Goal: Book appointment/travel/reservation

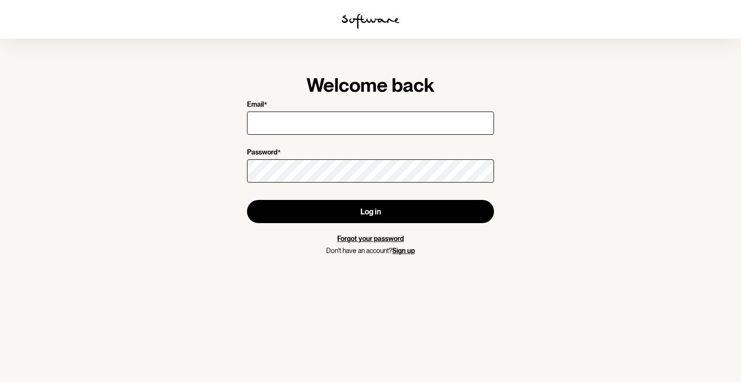
click at [394, 128] on input "Email *" at bounding box center [370, 122] width 247 height 23
click at [363, 125] on input "Email *" at bounding box center [370, 122] width 247 height 23
type input "[EMAIL_ADDRESS][DOMAIN_NAME]"
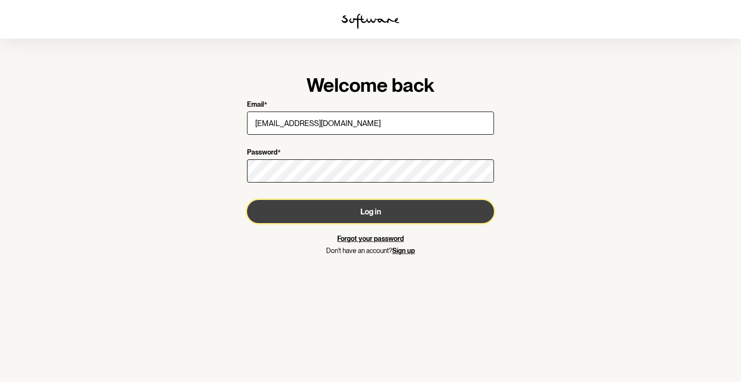
click at [399, 210] on button "Log in" at bounding box center [370, 211] width 247 height 23
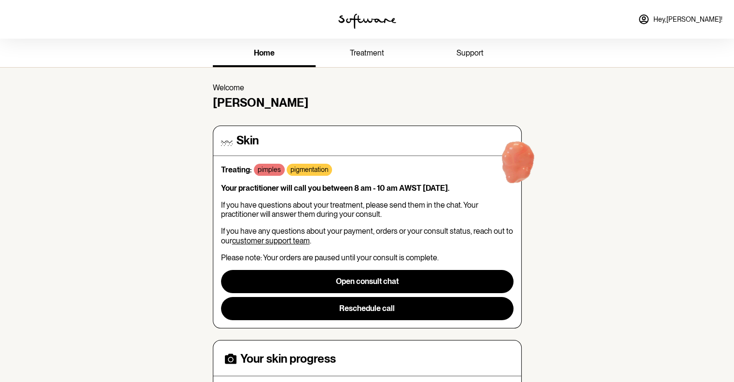
click at [639, 124] on div "home treatment support Welcome [PERSON_NAME] Skin Treating: pimples pigmentatio…" at bounding box center [367, 324] width 734 height 571
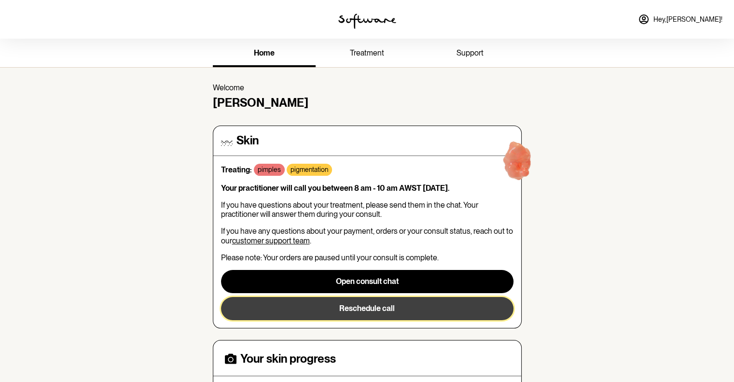
click at [362, 310] on span "Reschedule call" at bounding box center [366, 308] width 55 height 9
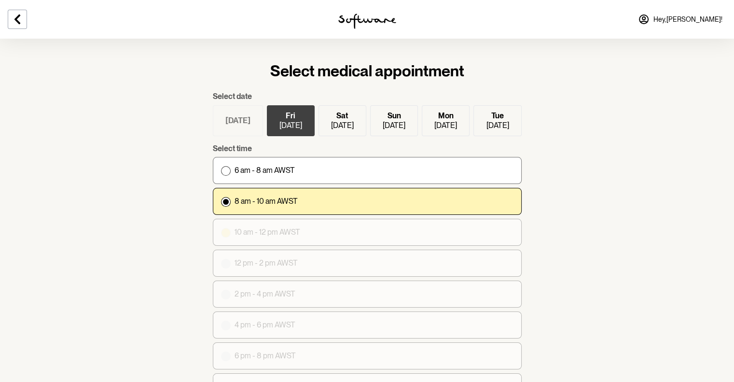
click at [277, 241] on label "10 am - 12 pm AWST" at bounding box center [367, 232] width 309 height 27
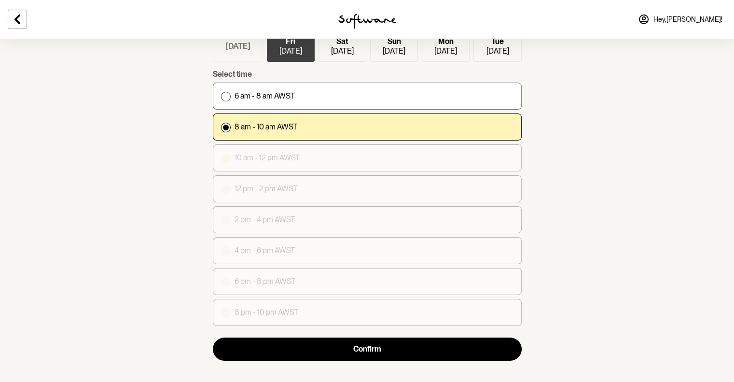
scroll to position [50, 0]
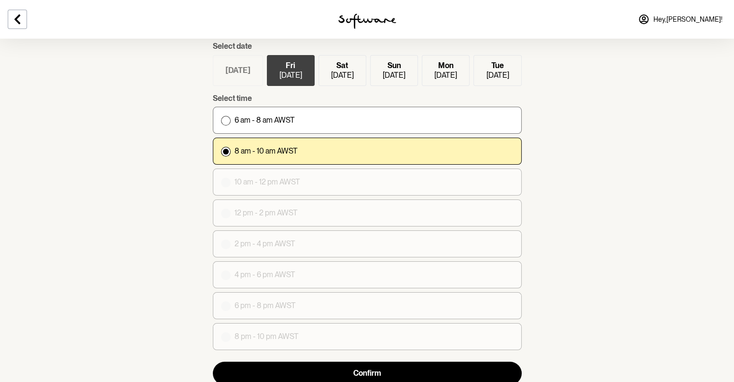
click at [341, 83] on label "[DATE]" at bounding box center [342, 70] width 48 height 31
click at [0, 0] on input "[DATE]" at bounding box center [0, 0] width 0 height 0
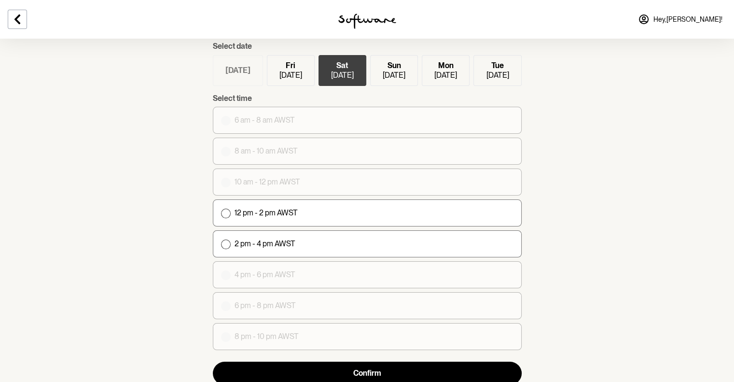
click at [386, 75] on p "[DATE]" at bounding box center [394, 74] width 23 height 9
click at [0, 0] on input "[DATE]" at bounding box center [0, 0] width 0 height 0
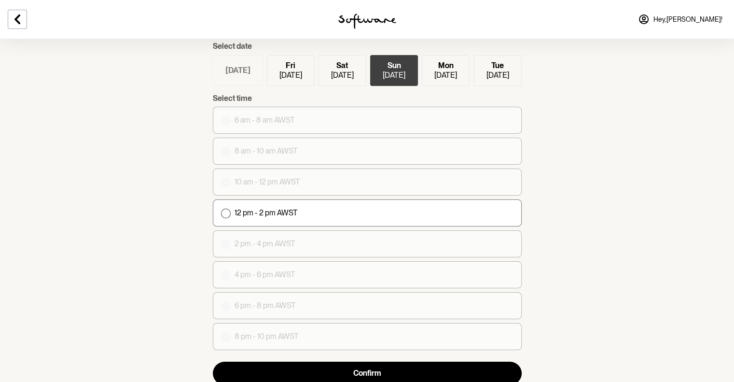
click at [434, 77] on p "[DATE]" at bounding box center [445, 74] width 23 height 9
click at [0, 0] on input "[DATE]" at bounding box center [0, 0] width 0 height 0
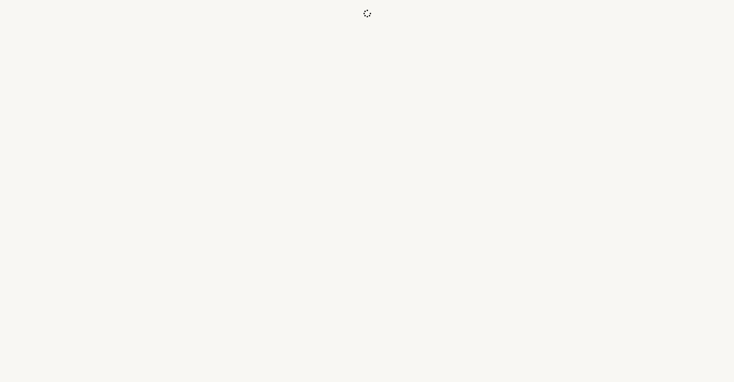
scroll to position [0, 0]
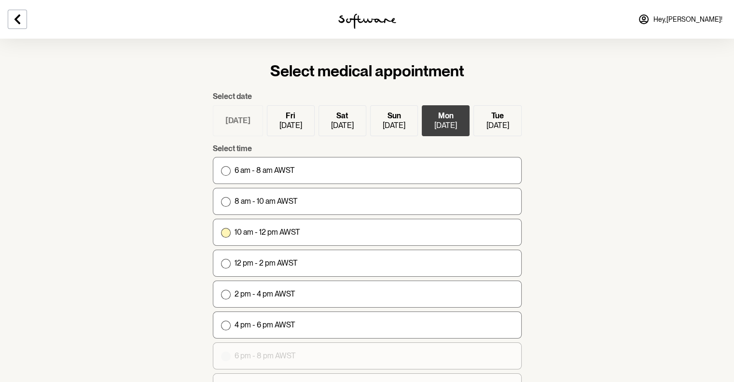
click at [257, 226] on label "10 am - 12 pm AWST" at bounding box center [367, 232] width 309 height 27
click at [221, 232] on input "10 am - 12 pm AWST" at bounding box center [221, 232] width 0 height 0
radio input "true"
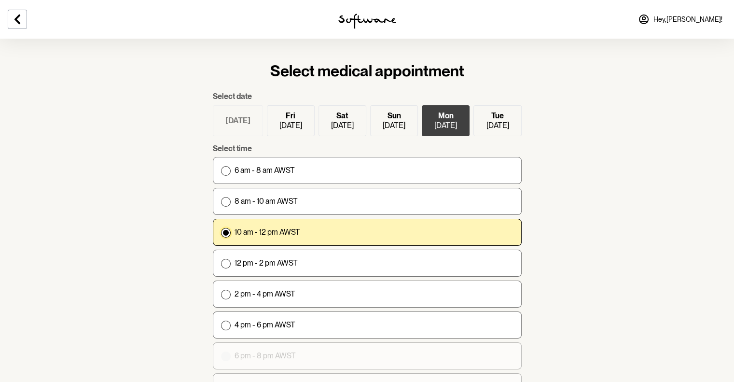
click at [500, 125] on p "[DATE]" at bounding box center [497, 125] width 23 height 9
click at [0, 0] on input "[DATE]" at bounding box center [0, 0] width 0 height 0
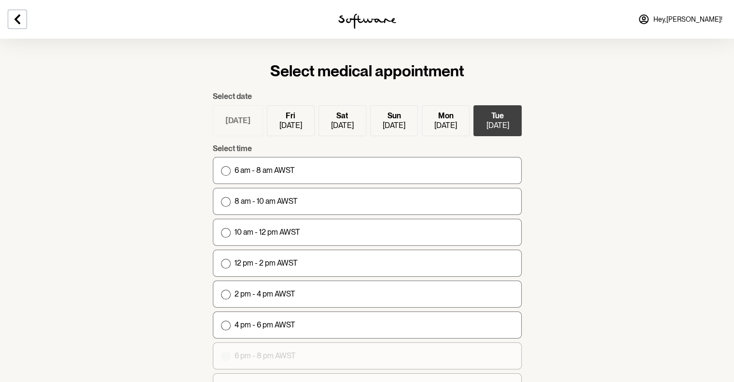
click at [539, 123] on section "Select medical appointment Select date [DATE] [DATE] [DATE] [DATE] [DATE] [DATE…" at bounding box center [367, 229] width 734 height 458
click at [438, 122] on p "[DATE]" at bounding box center [445, 125] width 23 height 9
click at [0, 0] on input "[DATE]" at bounding box center [0, 0] width 0 height 0
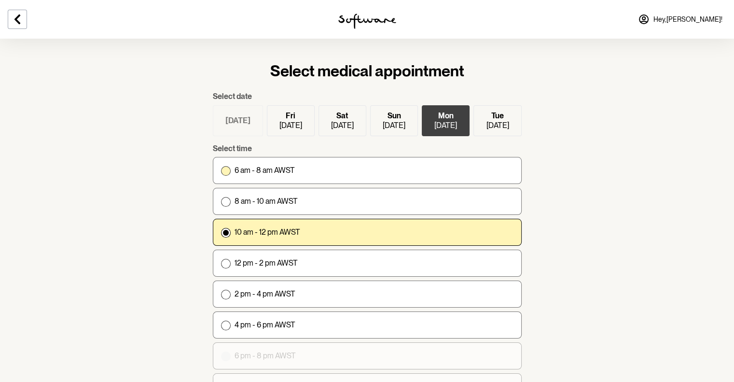
click at [290, 177] on label "6 am - 8 am AWST" at bounding box center [367, 170] width 309 height 27
click at [221, 170] on input "6 am - 8 am AWST" at bounding box center [221, 170] width 0 height 0
radio input "true"
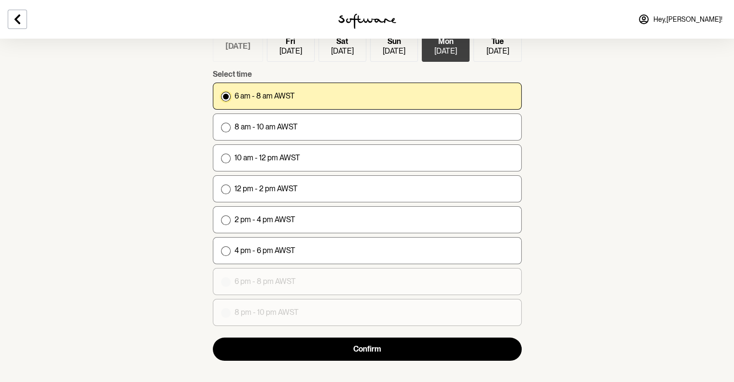
scroll to position [74, 0]
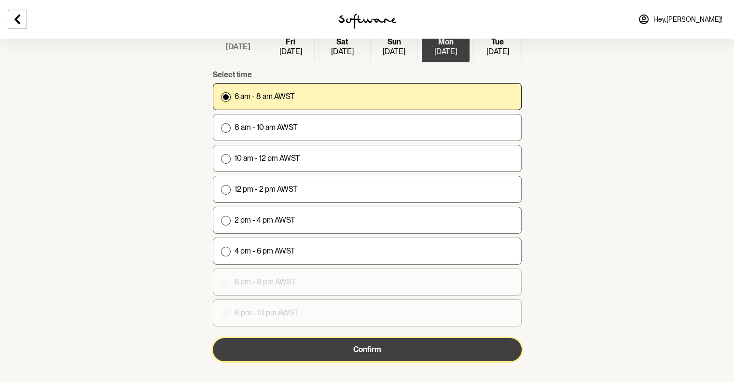
click at [343, 351] on button "Confirm" at bounding box center [367, 349] width 309 height 23
